Goal: Task Accomplishment & Management: Manage account settings

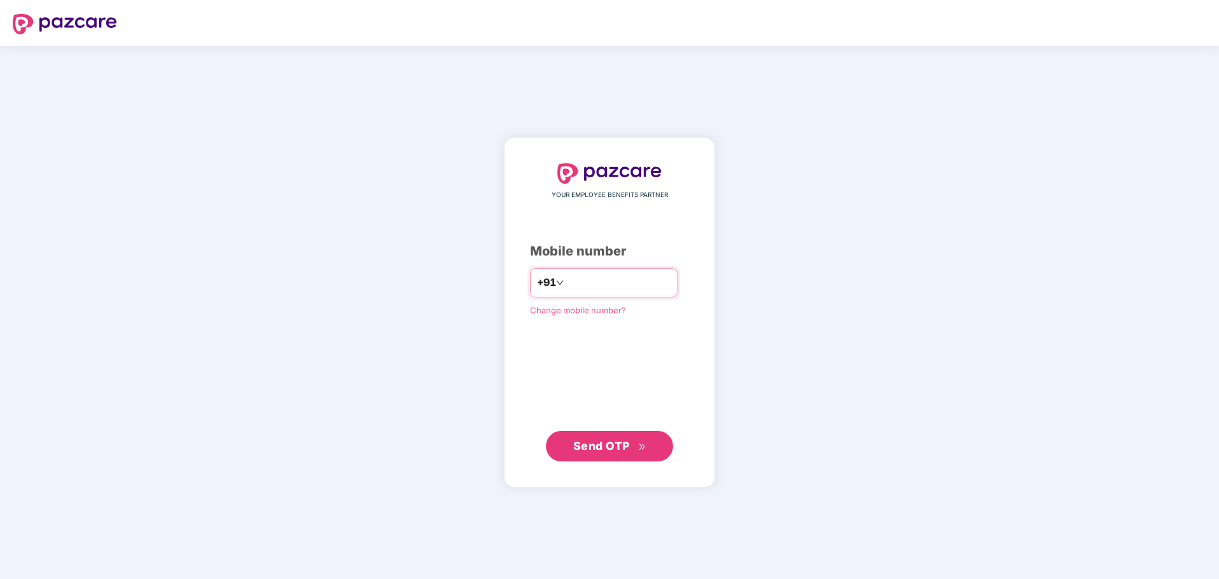
scroll to position [245, 0]
click at [607, 287] on input "number" at bounding box center [618, 283] width 104 height 20
type input "**********"
click at [613, 454] on span "Send OTP" at bounding box center [609, 446] width 73 height 18
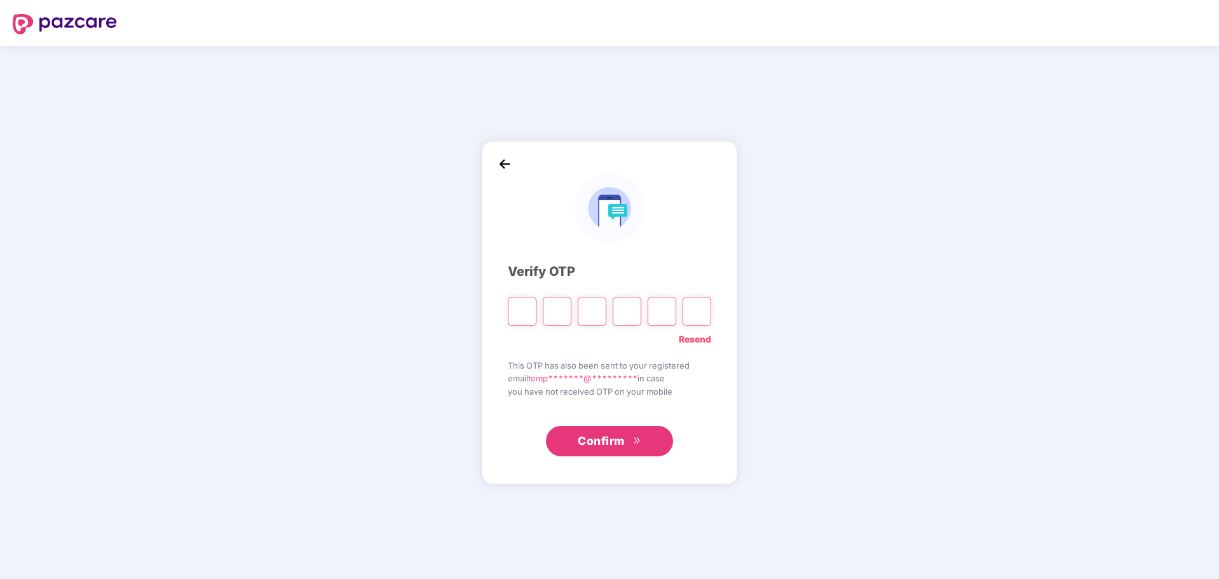
type input "*"
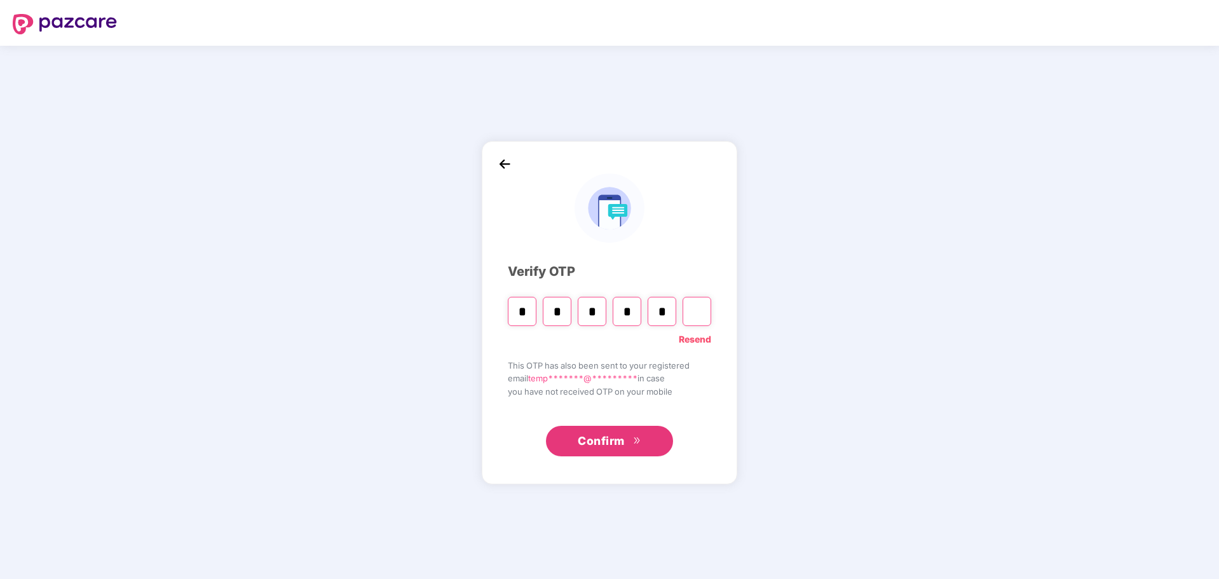
type input "*"
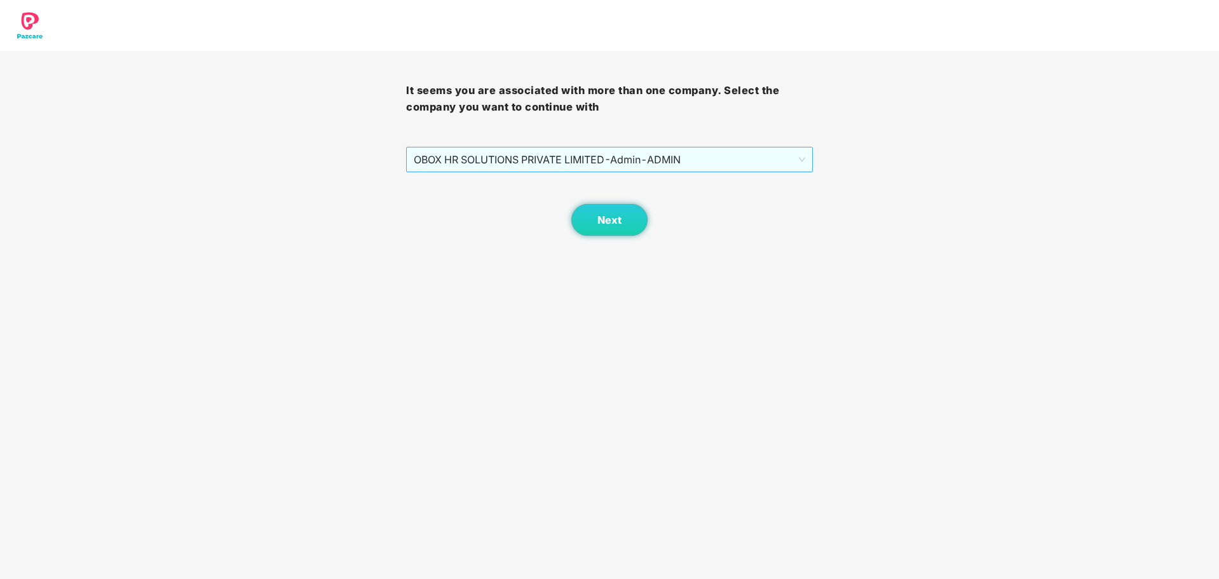
click at [705, 163] on span "OBOX HR SOLUTIONS PRIVATE LIMITED - Admin - ADMIN" at bounding box center [609, 159] width 391 height 24
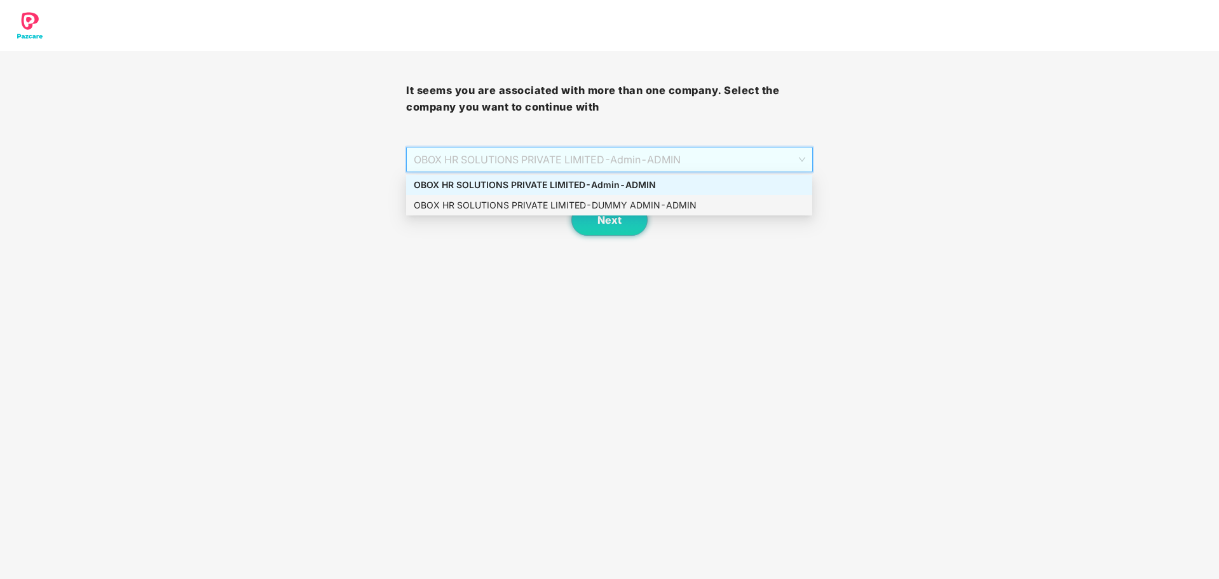
click at [988, 180] on div "It seems you are associated with more than one company. Select the company you …" at bounding box center [609, 118] width 1219 height 236
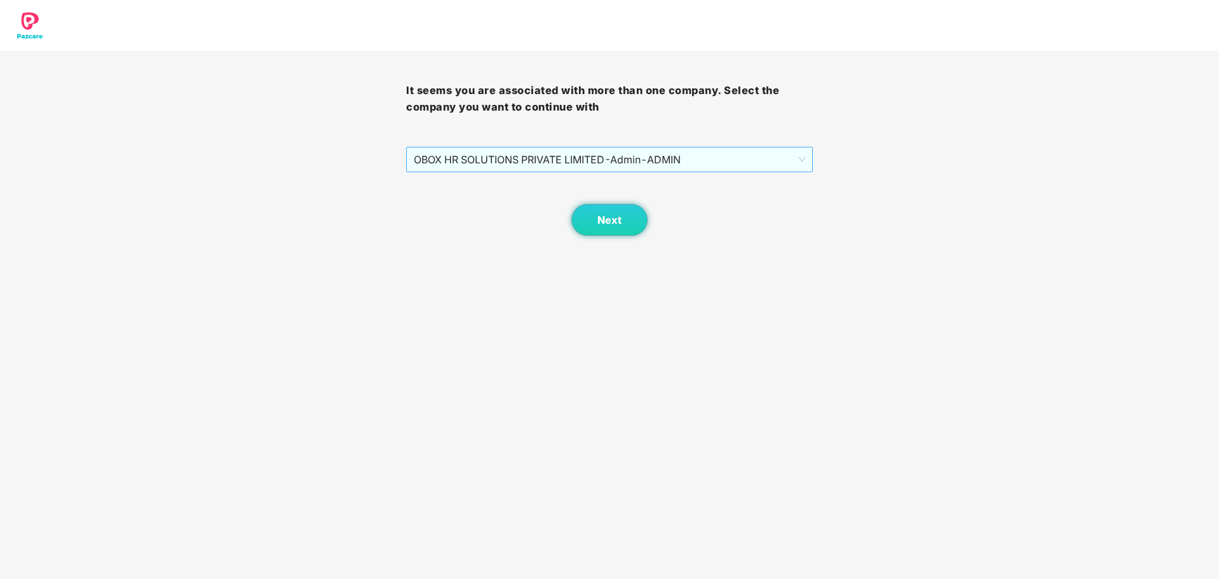
click at [713, 161] on span "OBOX HR SOLUTIONS PRIVATE LIMITED - Admin - ADMIN" at bounding box center [609, 159] width 391 height 24
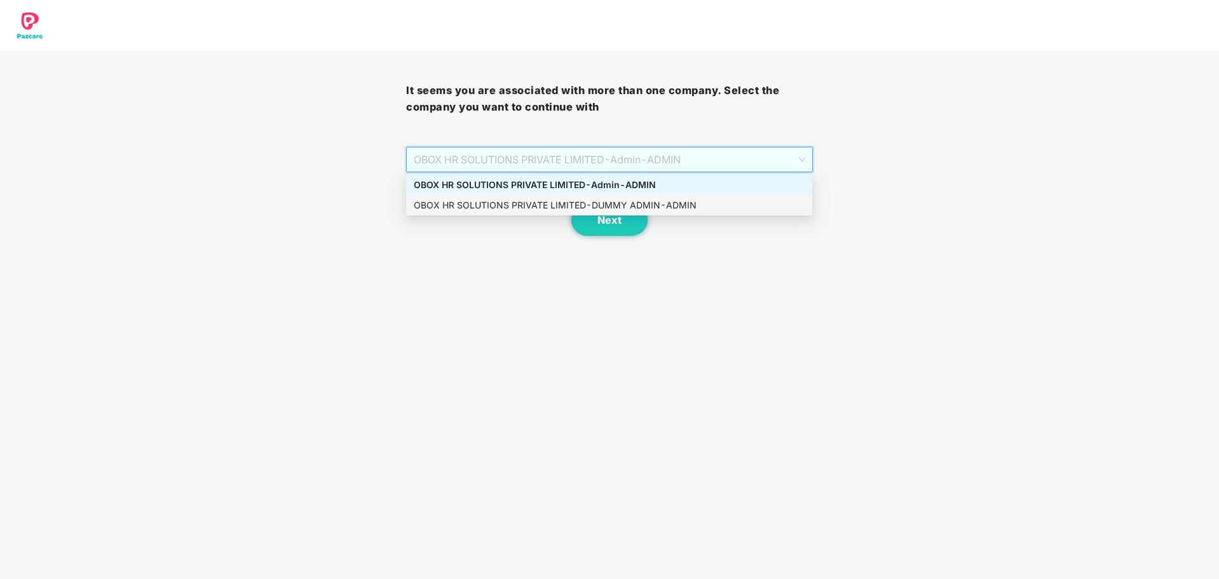
click at [674, 205] on div "OBOX HR SOLUTIONS PRIVATE LIMITED - DUMMY ADMIN - ADMIN" at bounding box center [609, 205] width 391 height 14
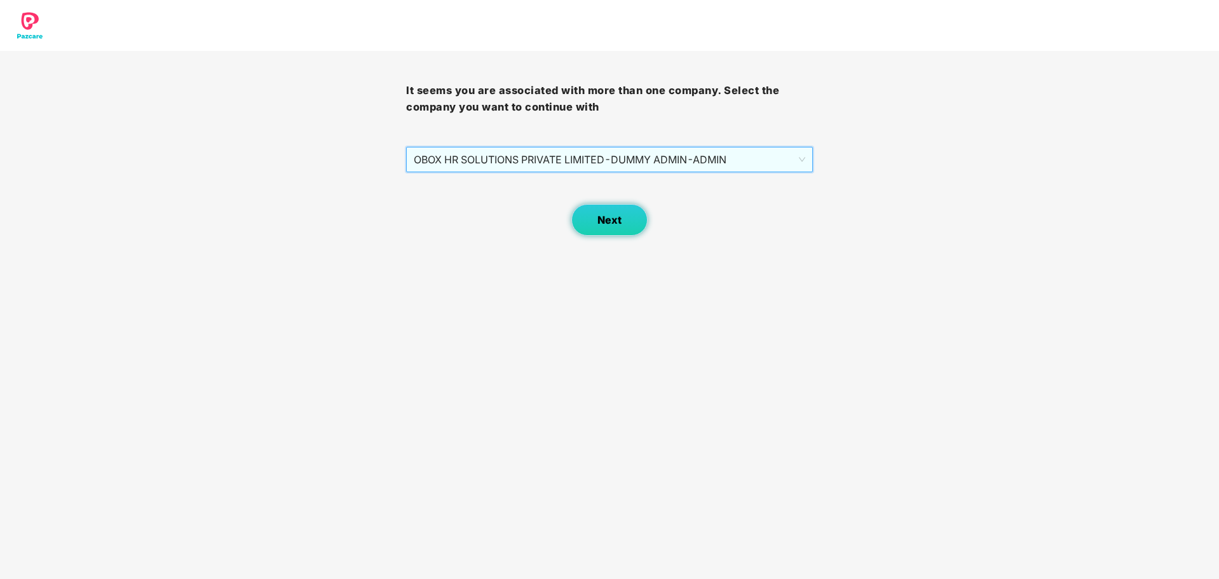
click at [607, 226] on span "Next" at bounding box center [609, 220] width 24 height 12
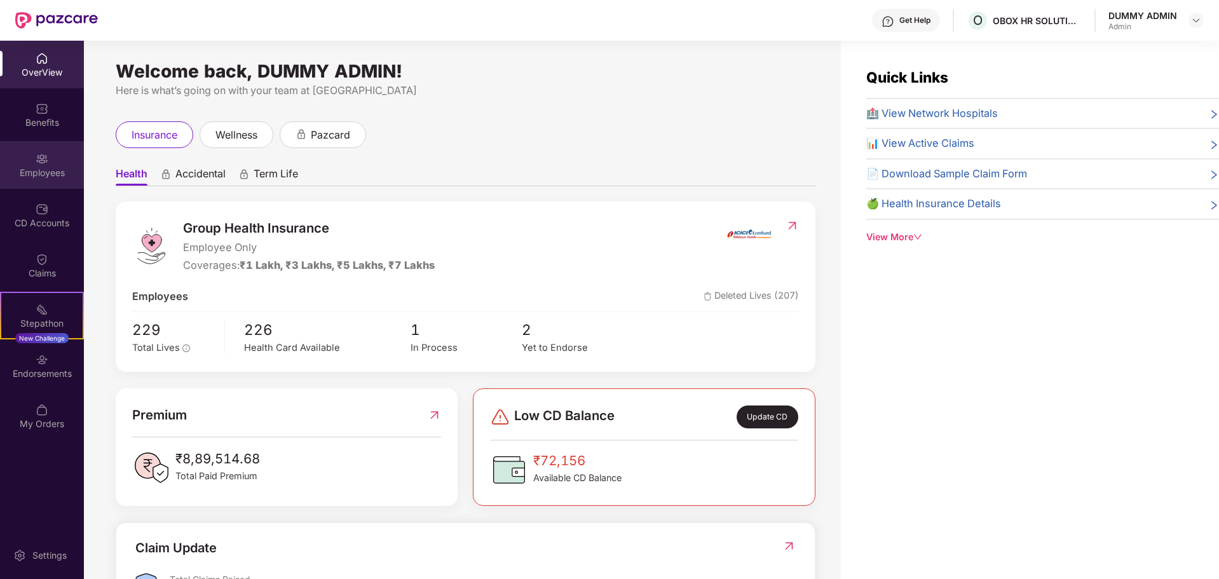
click at [42, 182] on div "Employees" at bounding box center [42, 165] width 84 height 48
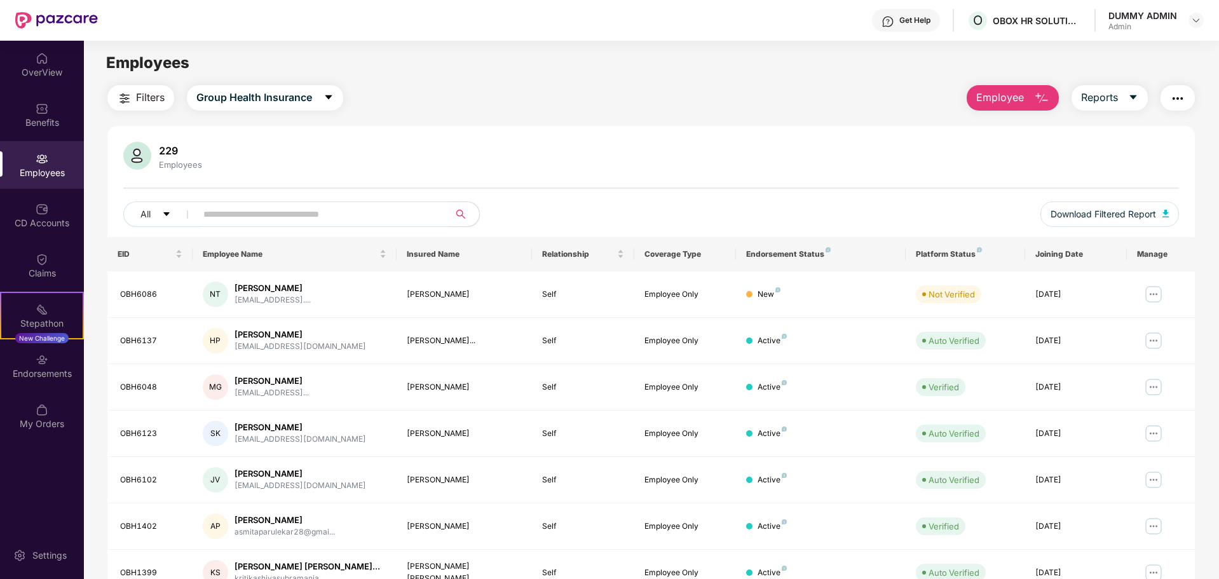
click at [374, 214] on input "text" at bounding box center [317, 214] width 228 height 19
paste input "*******"
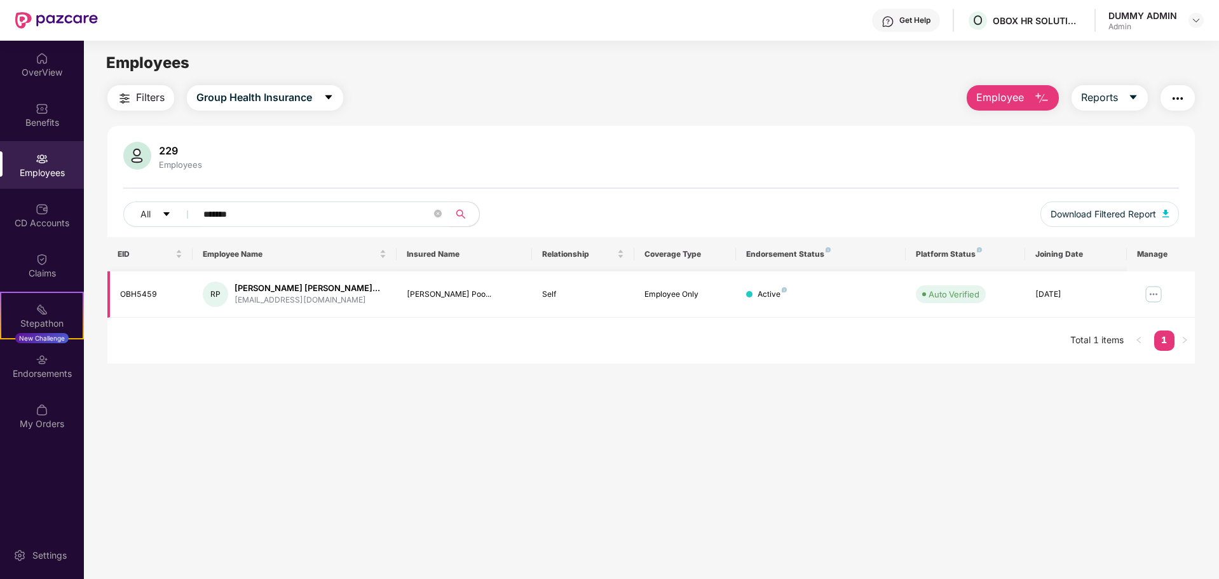
type input "*******"
click at [1154, 298] on img at bounding box center [1154, 294] width 20 height 20
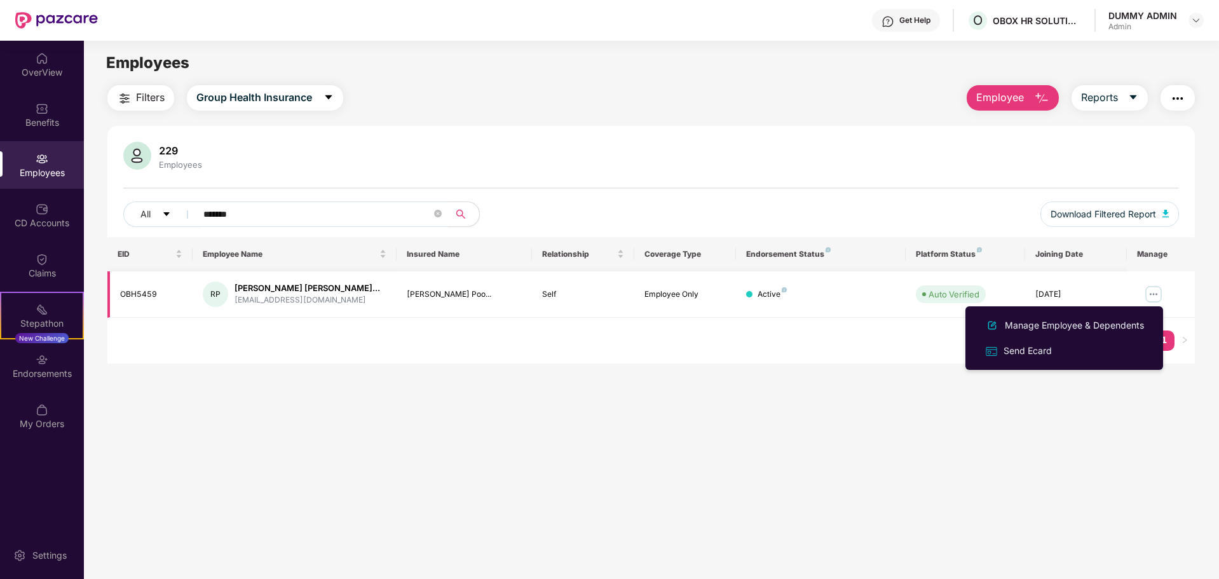
click at [1148, 294] on img at bounding box center [1154, 294] width 20 height 20
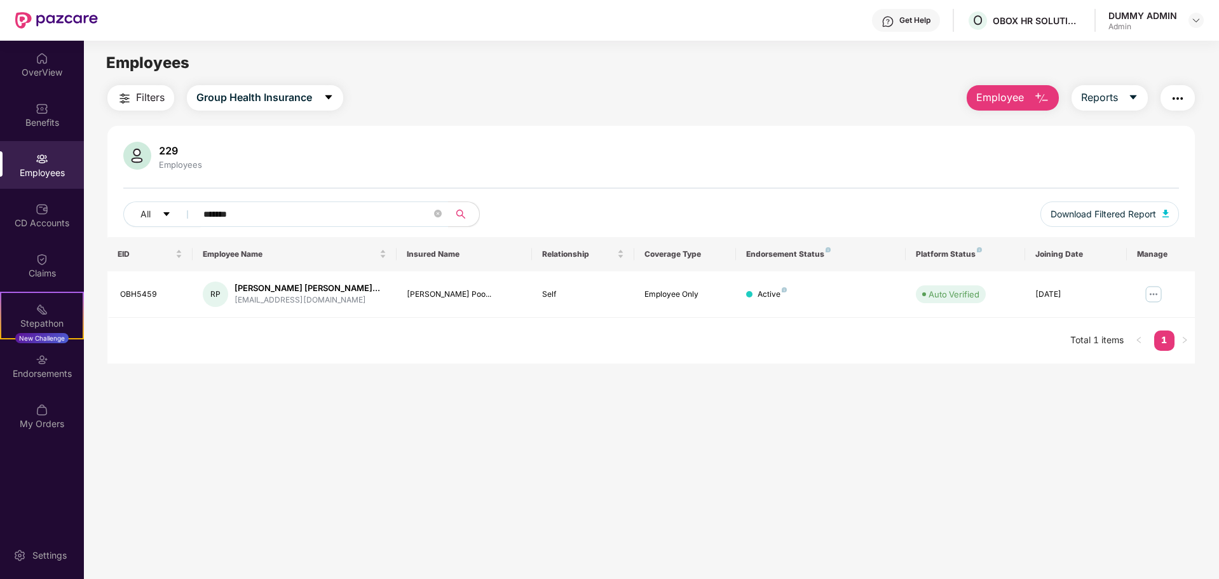
click at [1182, 100] on img "button" at bounding box center [1177, 98] width 15 height 15
click at [1027, 432] on main "Employees Filters Group Health Insurance Employee Reports 229 Employees All ***…" at bounding box center [651, 330] width 1135 height 579
click at [1129, 100] on icon "caret-down" at bounding box center [1133, 97] width 10 height 10
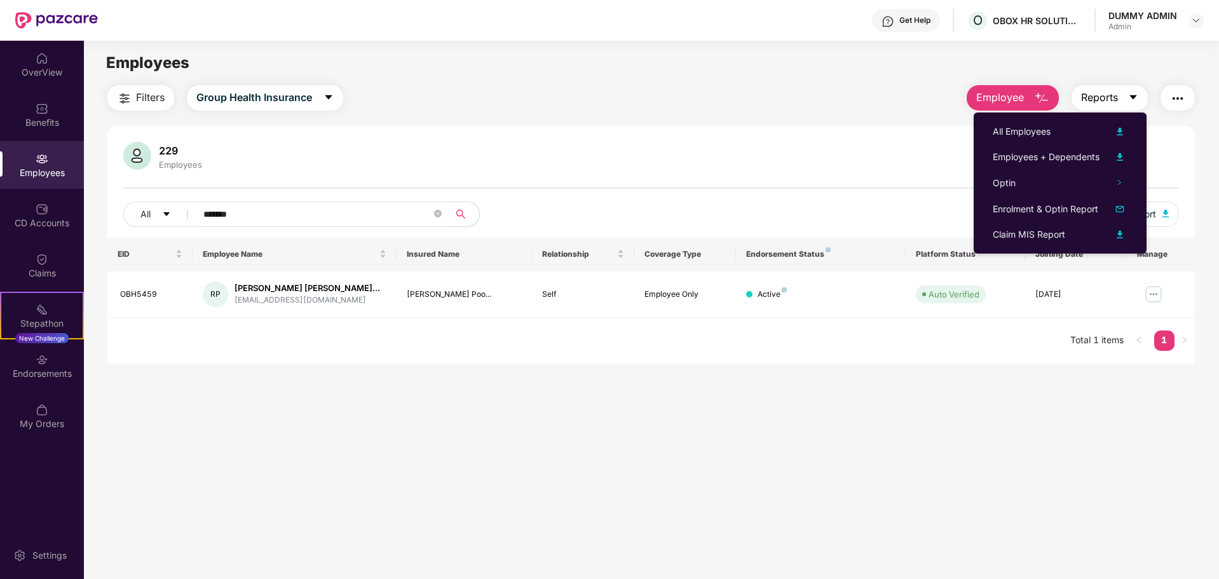
click at [1129, 100] on icon "caret-down" at bounding box center [1133, 97] width 10 height 10
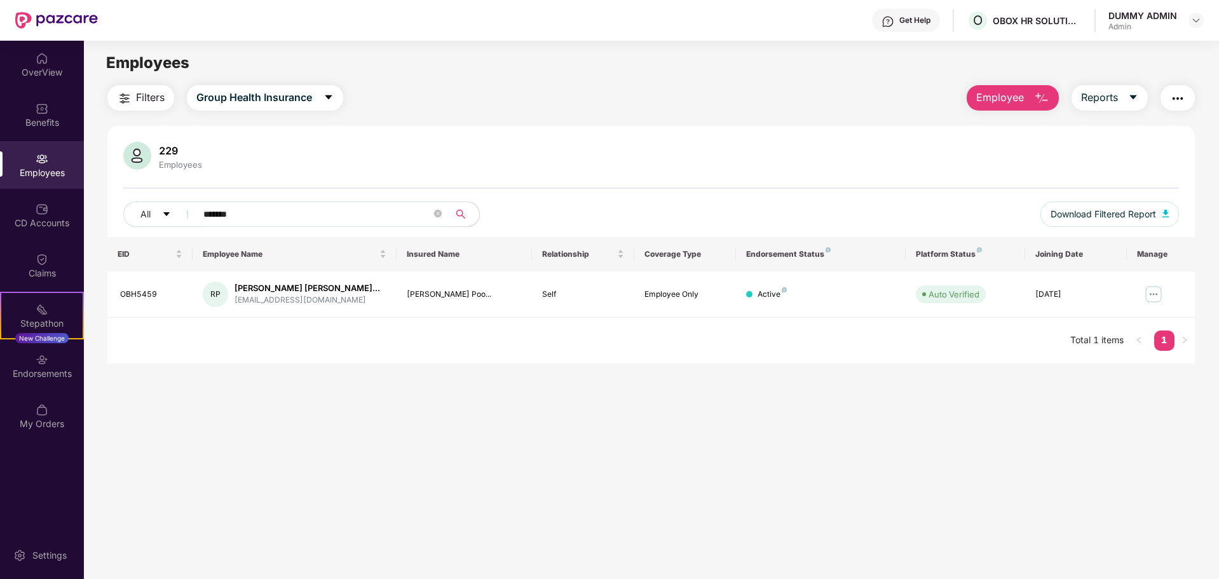
click at [1176, 99] on img "button" at bounding box center [1177, 98] width 15 height 15
click at [992, 497] on main "Employees Filters Group Health Insurance Employee Reports 229 Employees All ***…" at bounding box center [651, 330] width 1135 height 579
click at [1156, 297] on img at bounding box center [1154, 294] width 20 height 20
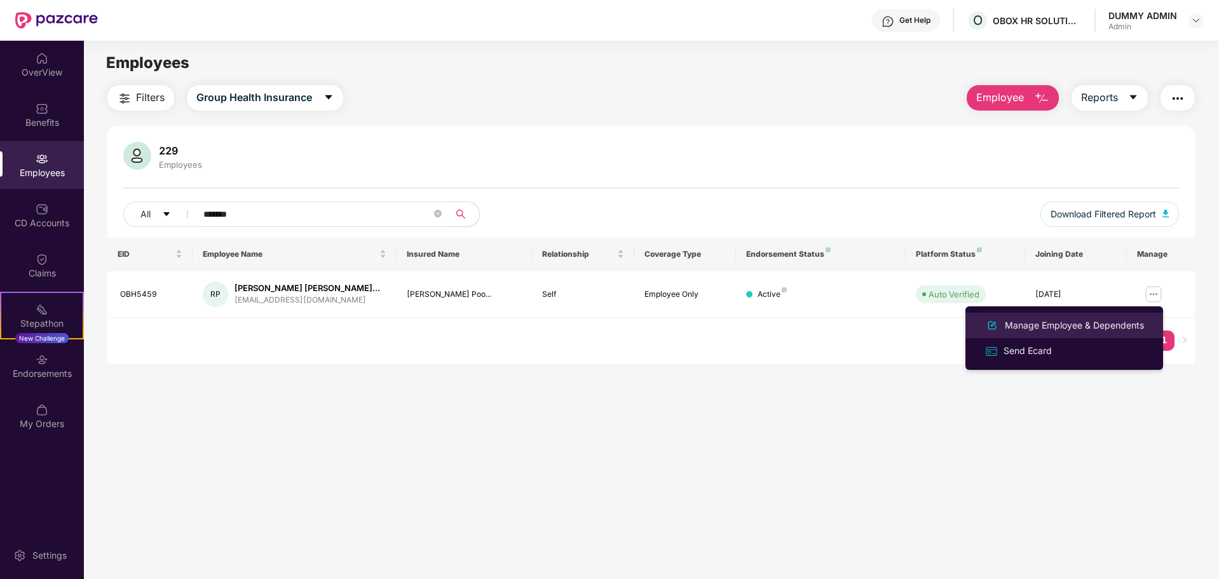
click at [1117, 324] on div "Manage Employee & Dependents" at bounding box center [1074, 325] width 144 height 14
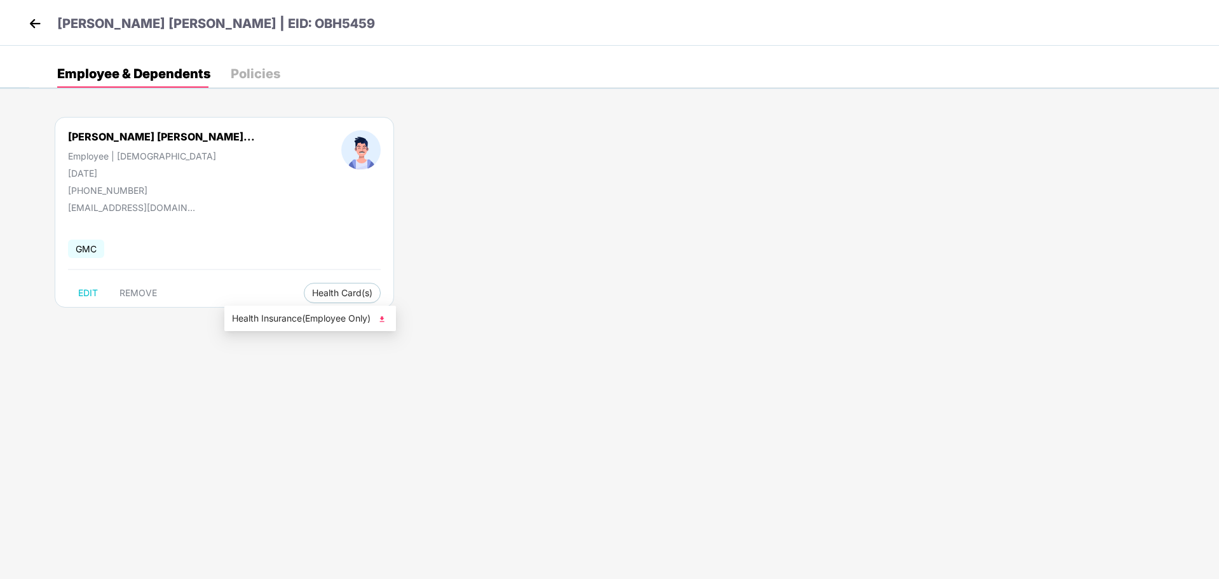
click at [270, 319] on span "Health Insurance(Employee Only)" at bounding box center [310, 318] width 156 height 14
drag, startPoint x: 85, startPoint y: 193, endPoint x: 153, endPoint y: 188, distance: 68.2
type textarea "**********"
click at [153, 188] on div "+919686030376" at bounding box center [161, 190] width 187 height 11
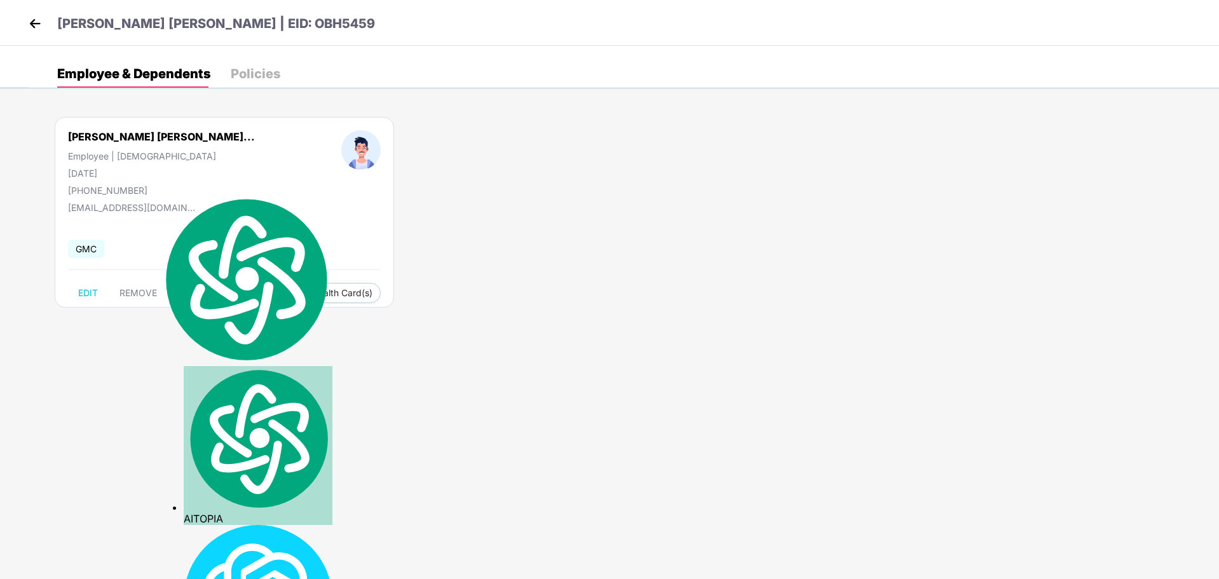
click at [327, 322] on div "Ranjith Divakar Pooj... Employee | Male 02 Mar 1997 +919686030376 ranjuavarse@g…" at bounding box center [624, 219] width 1190 height 242
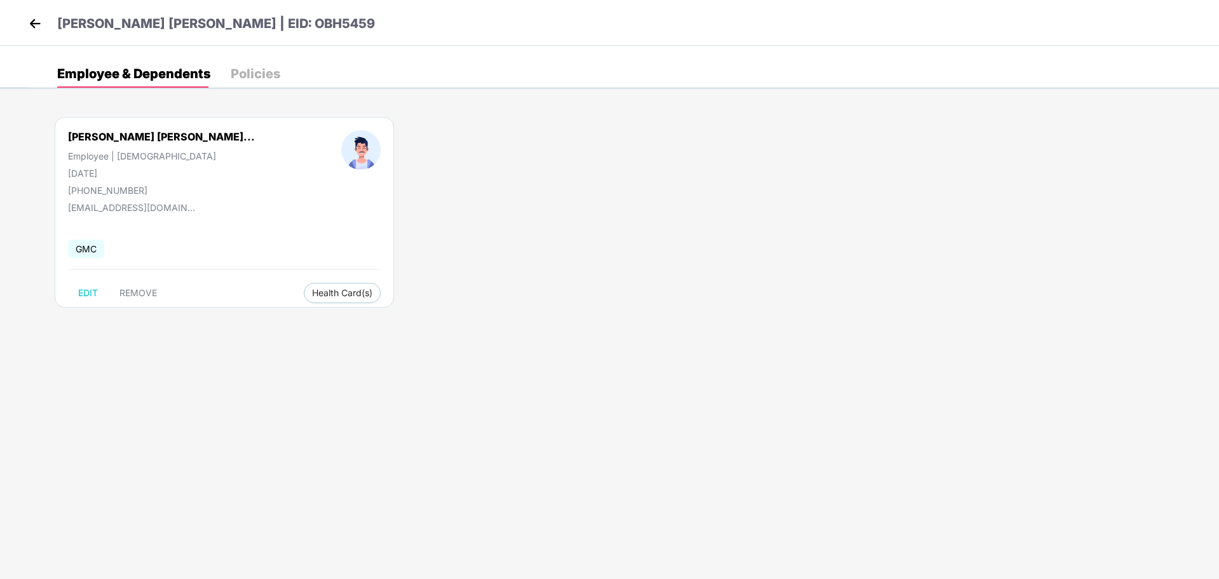
click at [35, 21] on img at bounding box center [34, 23] width 19 height 19
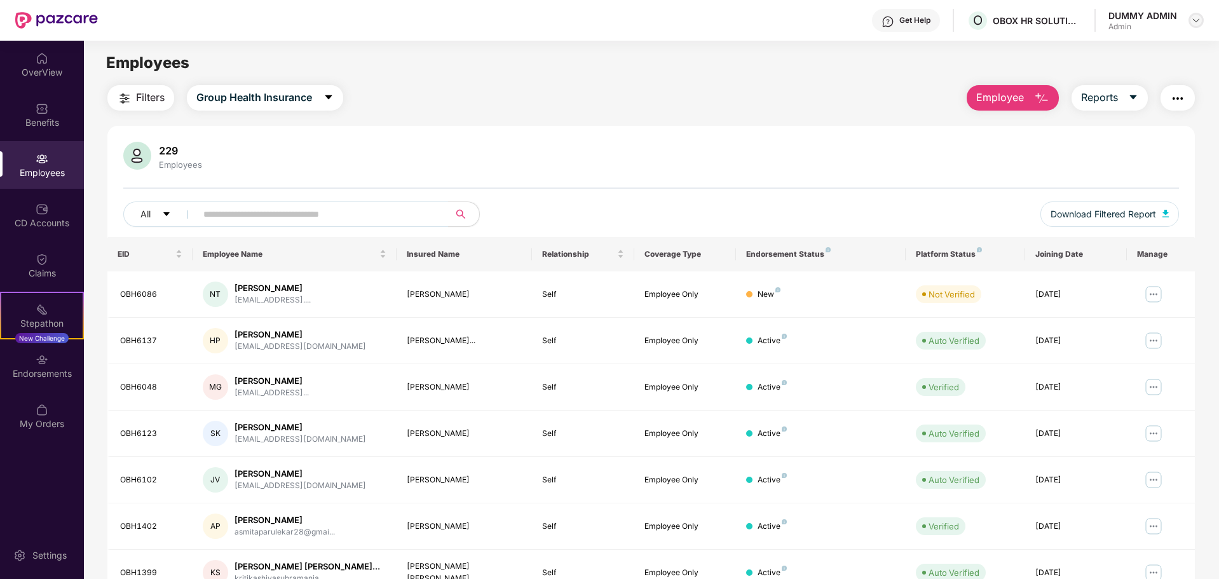
click at [1191, 21] on div at bounding box center [1196, 20] width 15 height 15
click at [1080, 81] on div "Logout" at bounding box center [1136, 75] width 165 height 25
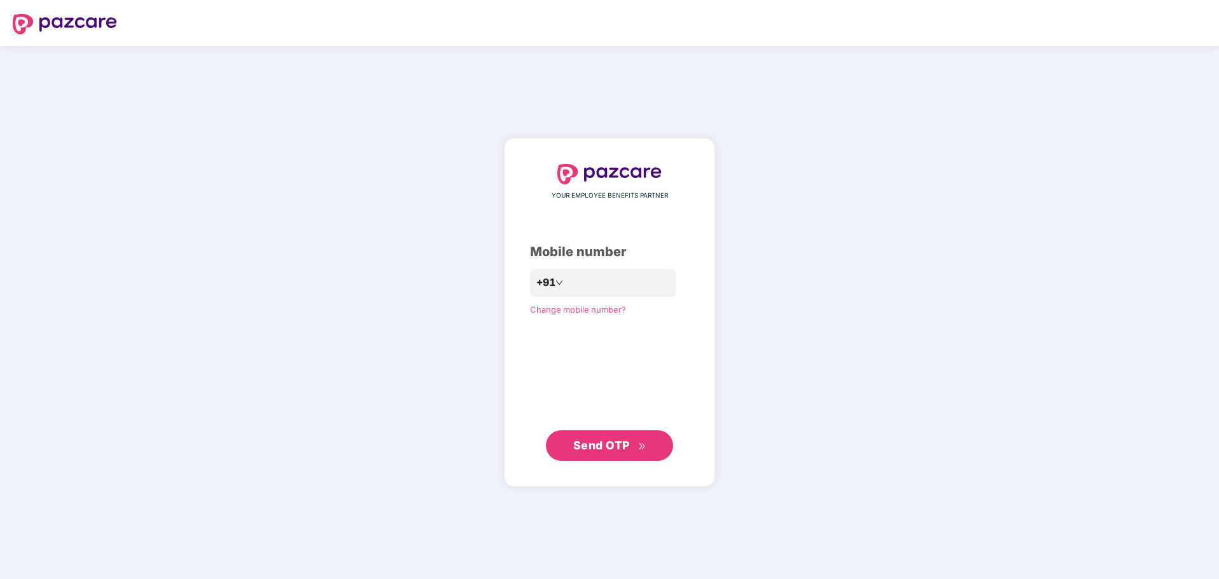
scroll to position [245, 0]
